Goal: Complete application form

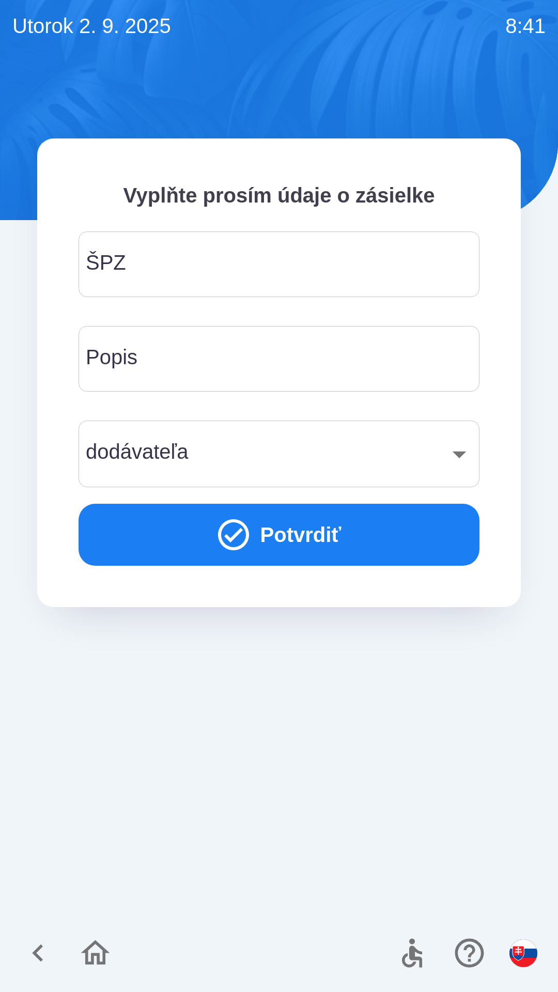
click at [170, 261] on input "ŠPZ" at bounding box center [279, 264] width 376 height 41
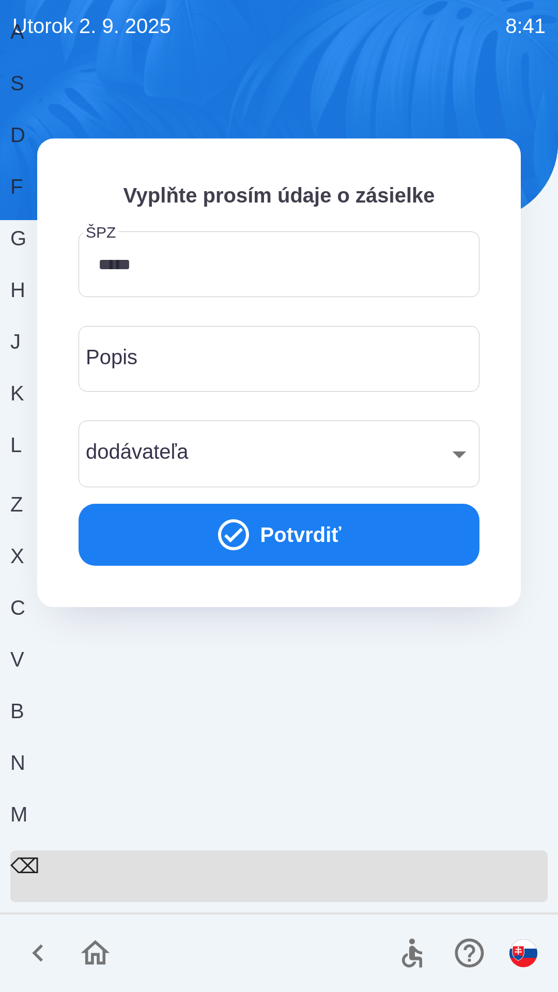
click at [279, 274] on div "G" at bounding box center [274, 249] width 529 height 52
type input "*******"
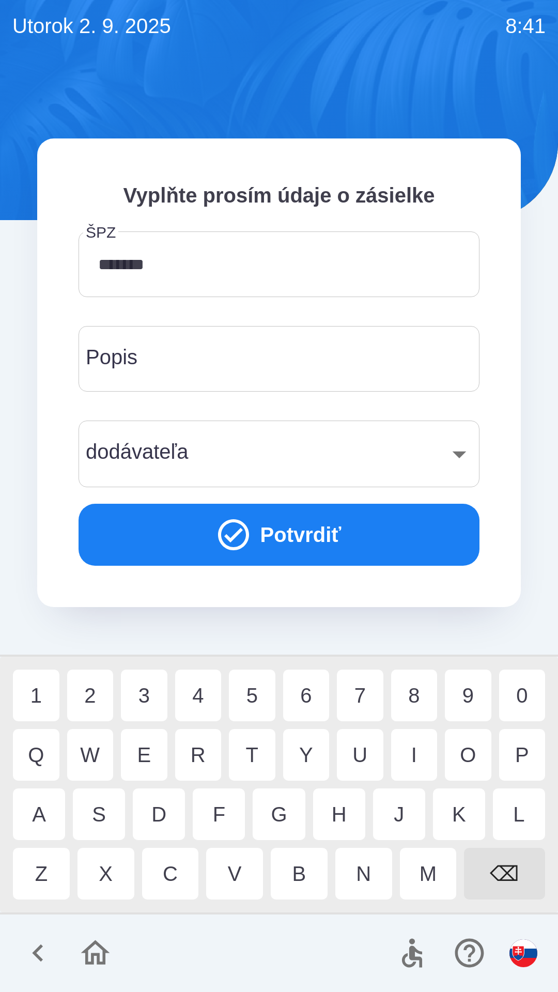
click at [265, 527] on button "Potvrdiť" at bounding box center [278, 535] width 401 height 62
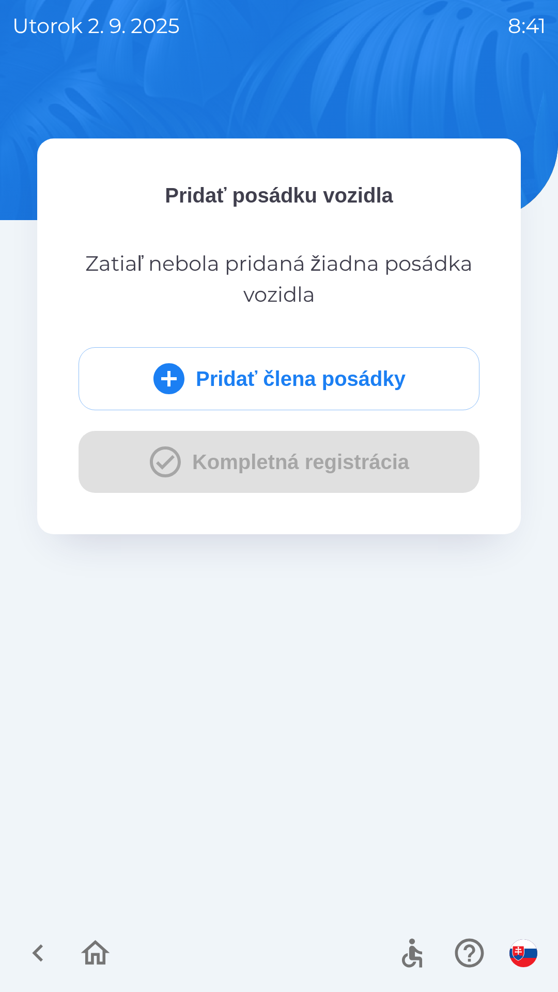
click at [246, 375] on button "Pridať člena posádky" at bounding box center [278, 378] width 401 height 63
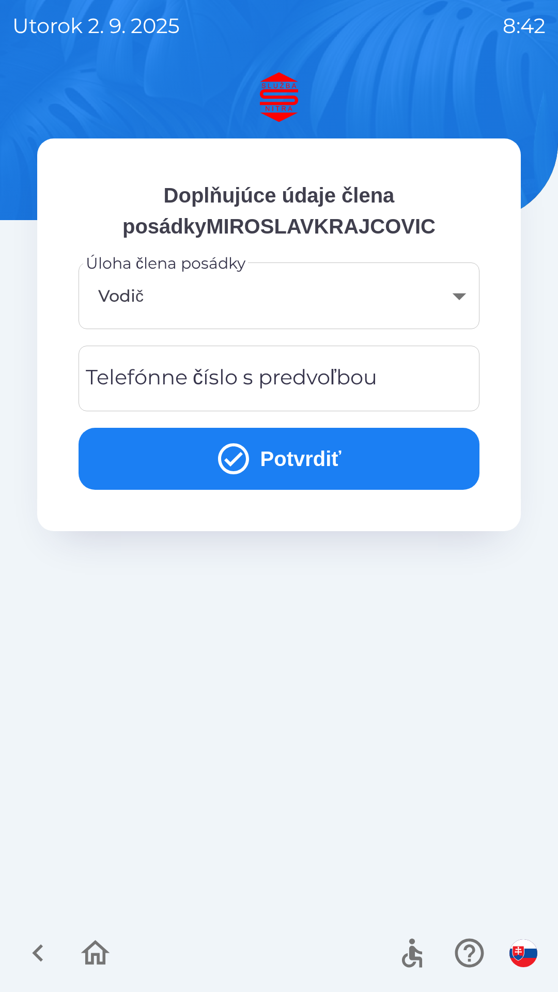
click at [285, 453] on button "Potvrdiť" at bounding box center [278, 459] width 401 height 62
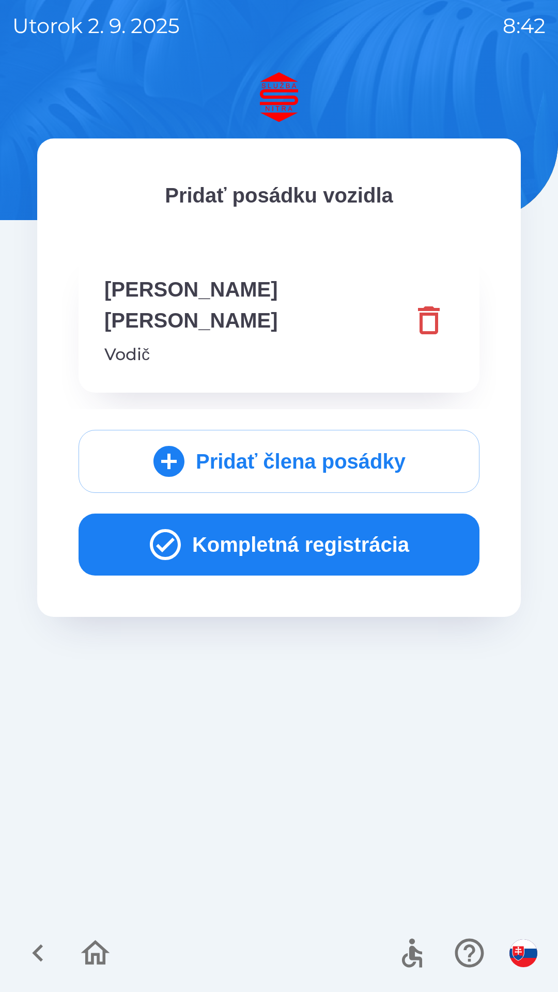
click at [341, 515] on button "Kompletná registrácia" at bounding box center [278, 544] width 401 height 62
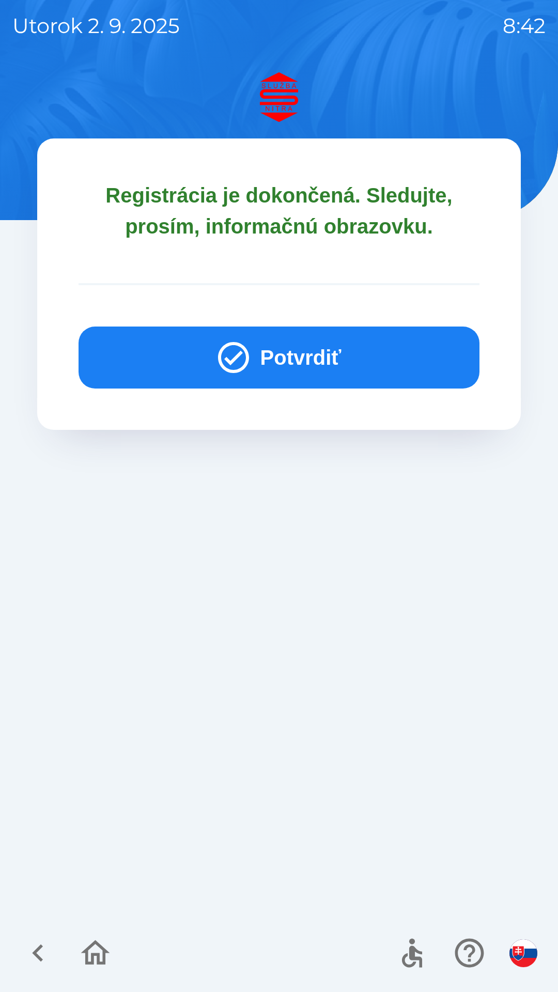
click at [315, 356] on button "Potvrdiť" at bounding box center [278, 357] width 401 height 62
